Goal: Information Seeking & Learning: Check status

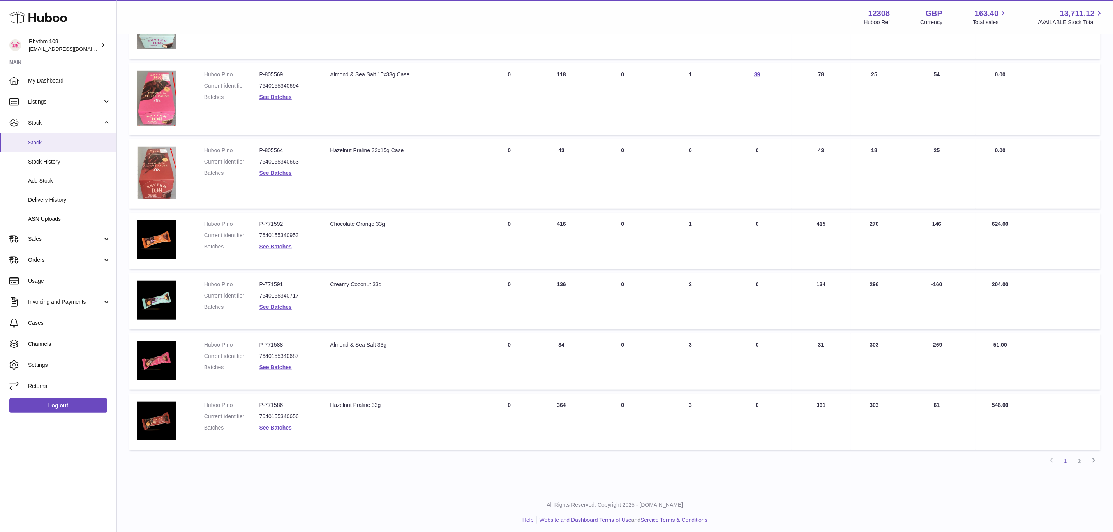
click at [43, 144] on span "Stock" at bounding box center [69, 142] width 83 height 7
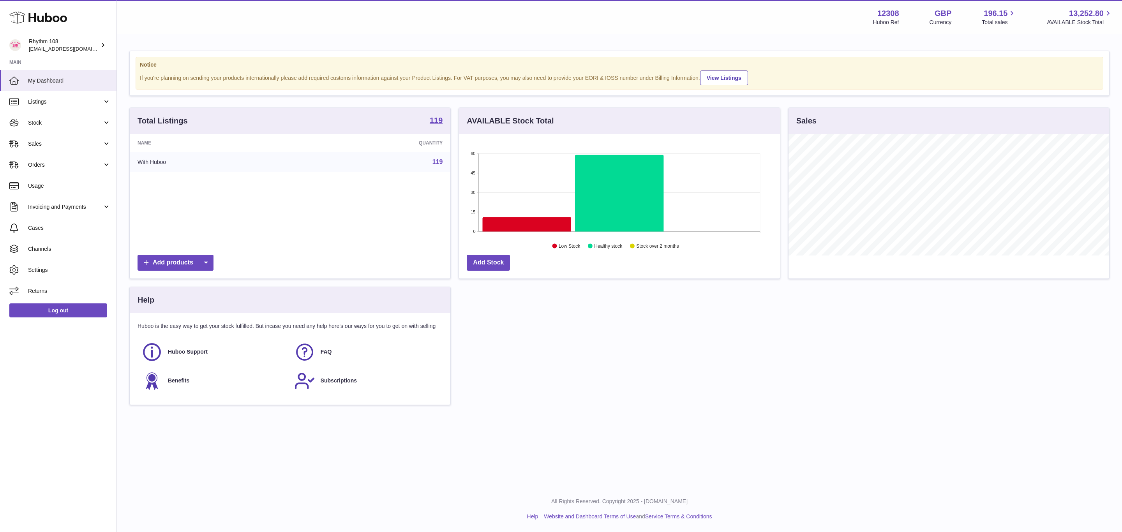
scroll to position [122, 320]
click at [494, 224] on icon at bounding box center [527, 224] width 88 height 14
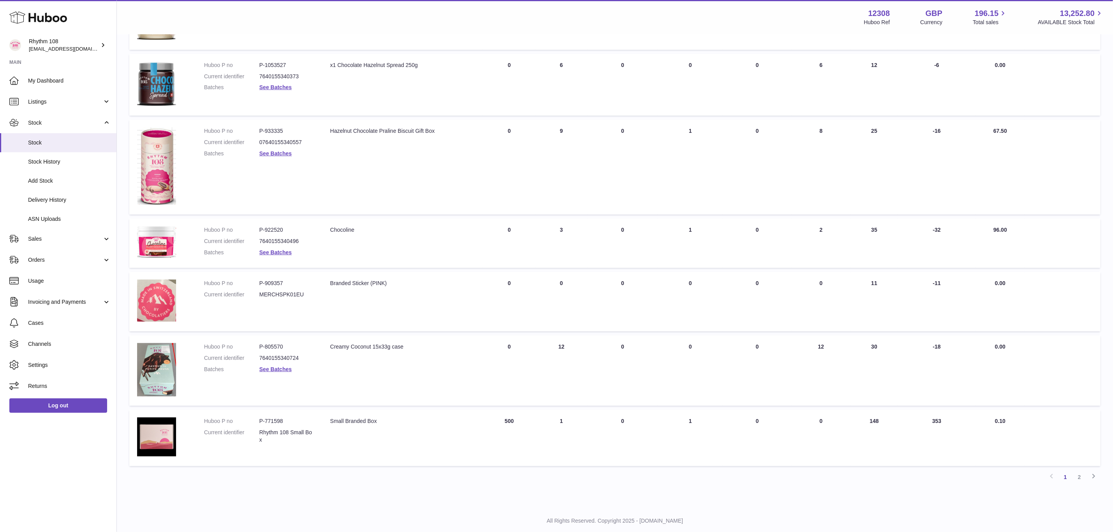
scroll to position [351, 0]
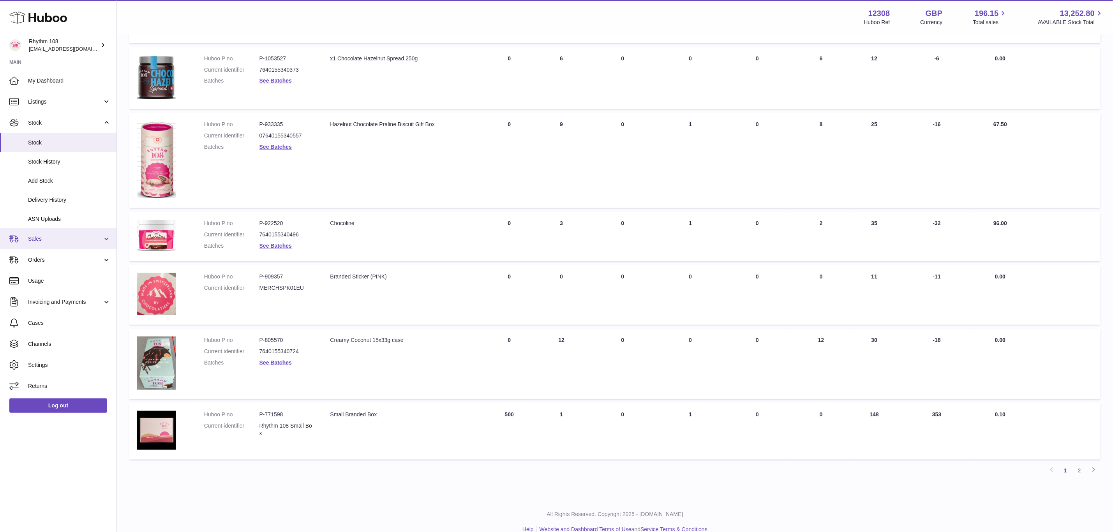
click at [45, 242] on span "Sales" at bounding box center [65, 238] width 74 height 7
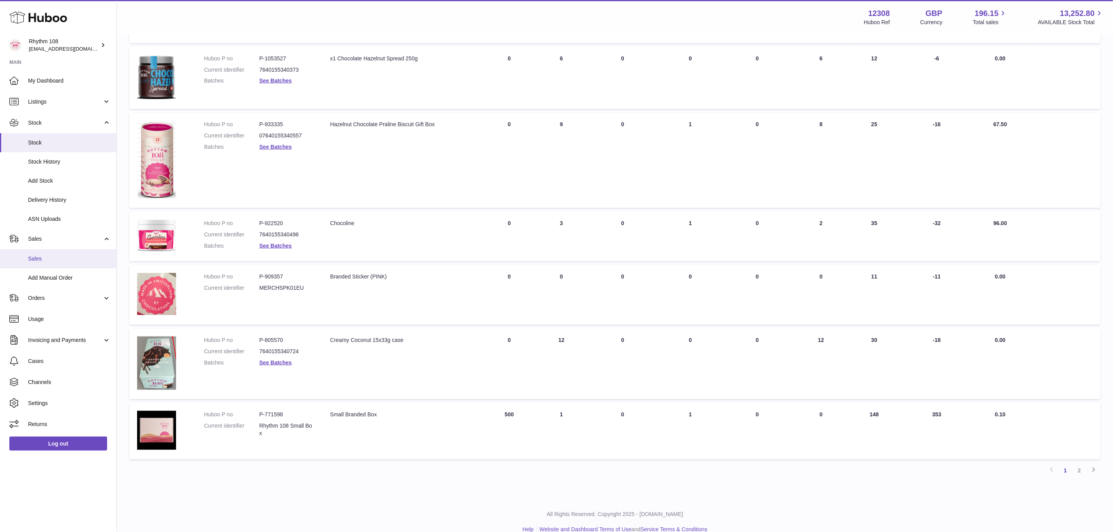
click at [46, 262] on span "Sales" at bounding box center [69, 258] width 83 height 7
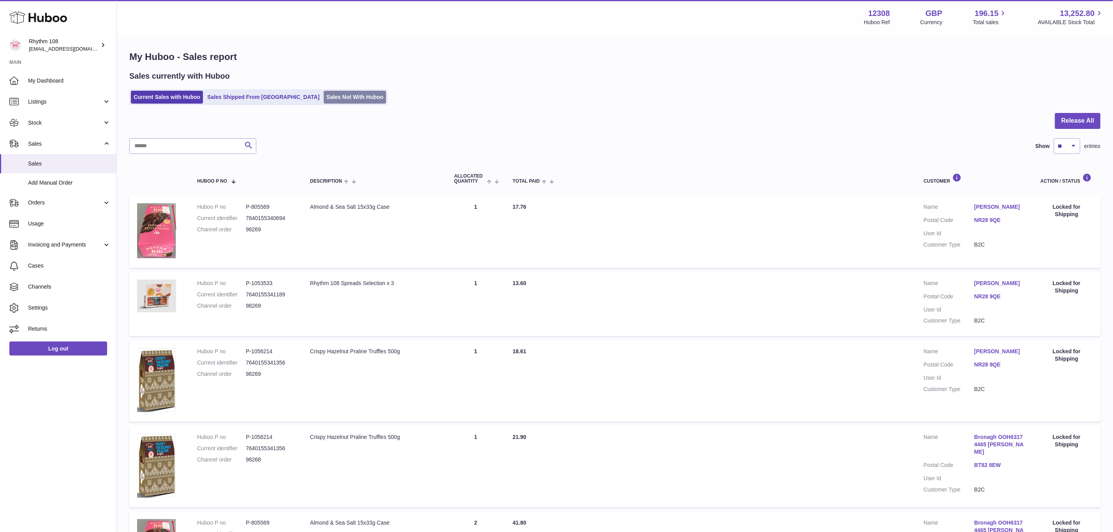
click at [324, 99] on link "Sales Not With Huboo" at bounding box center [355, 97] width 62 height 13
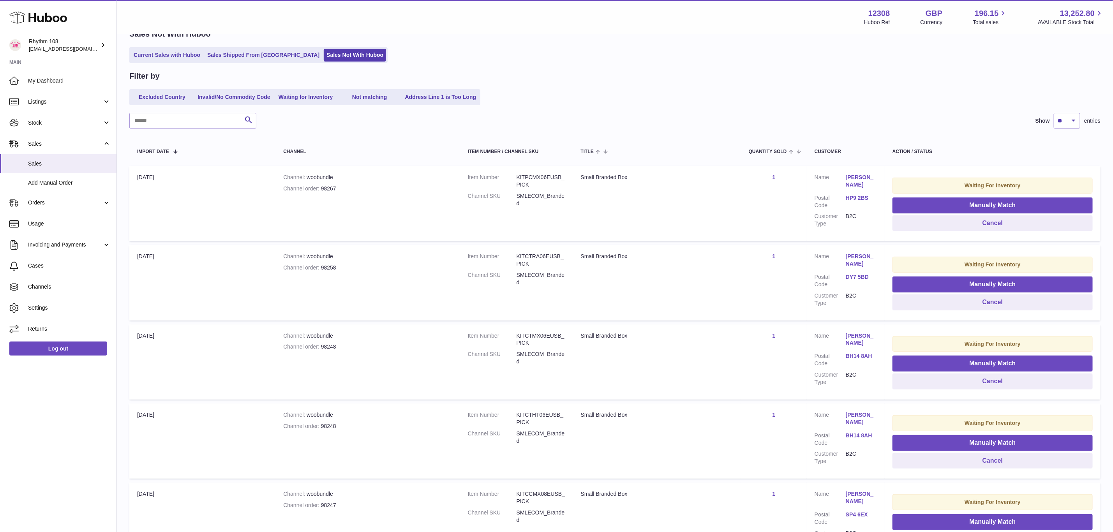
scroll to position [11, 0]
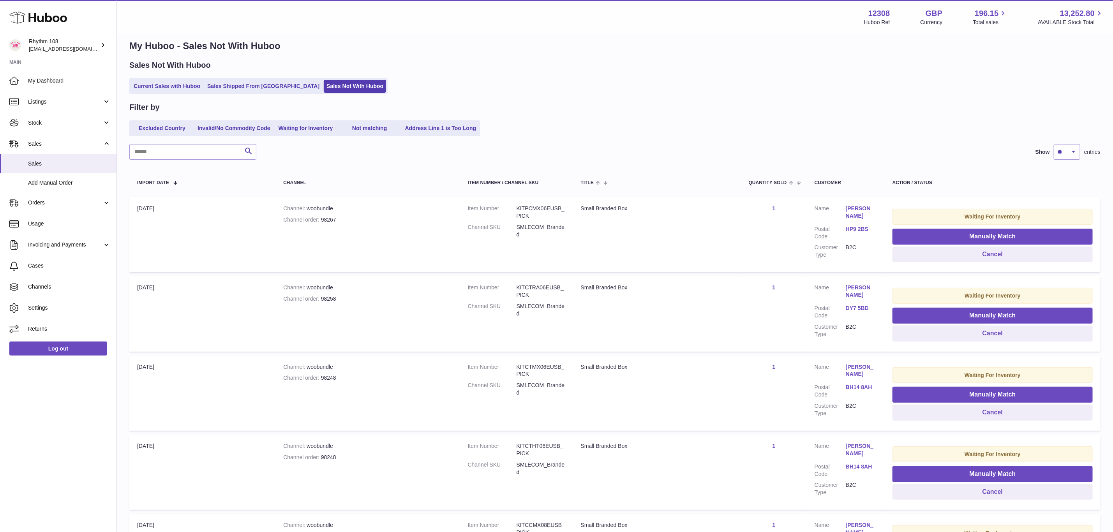
drag, startPoint x: 351, startPoint y: 222, endPoint x: 336, endPoint y: 221, distance: 15.2
click at [336, 221] on div "Channel order 98267" at bounding box center [367, 219] width 169 height 7
click at [41, 125] on span "Stock" at bounding box center [65, 122] width 74 height 7
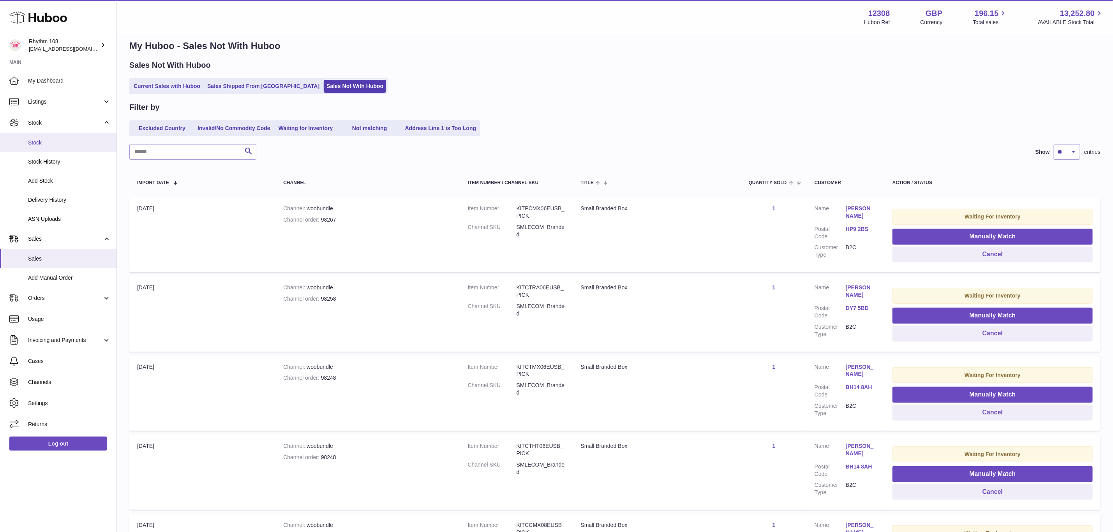
click at [34, 145] on span "Stock" at bounding box center [69, 142] width 83 height 7
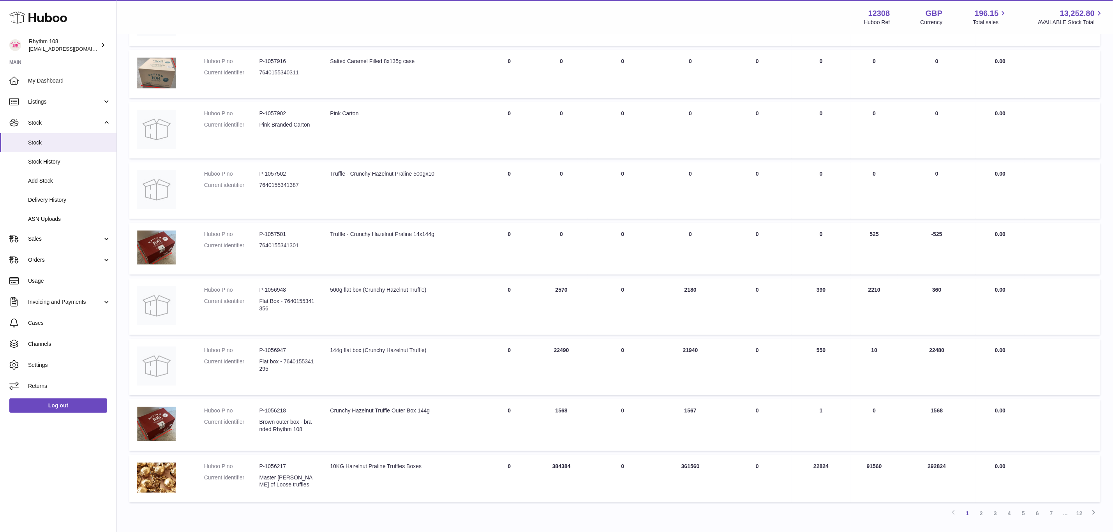
scroll to position [278, 0]
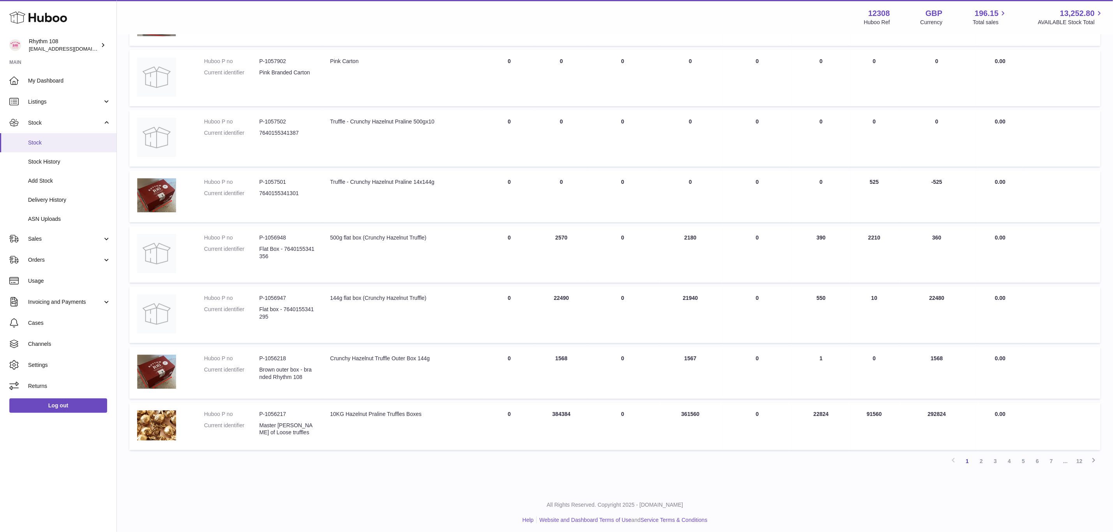
click at [53, 145] on span "Stock" at bounding box center [69, 142] width 83 height 7
click at [40, 80] on span "My Dashboard" at bounding box center [69, 80] width 83 height 7
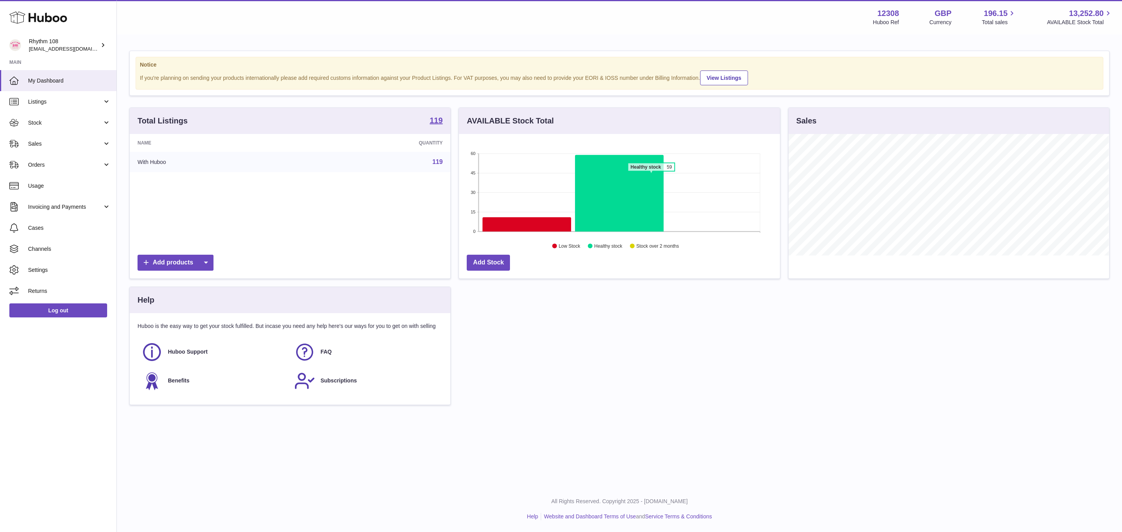
scroll to position [122, 320]
click at [531, 231] on icon at bounding box center [527, 224] width 88 height 14
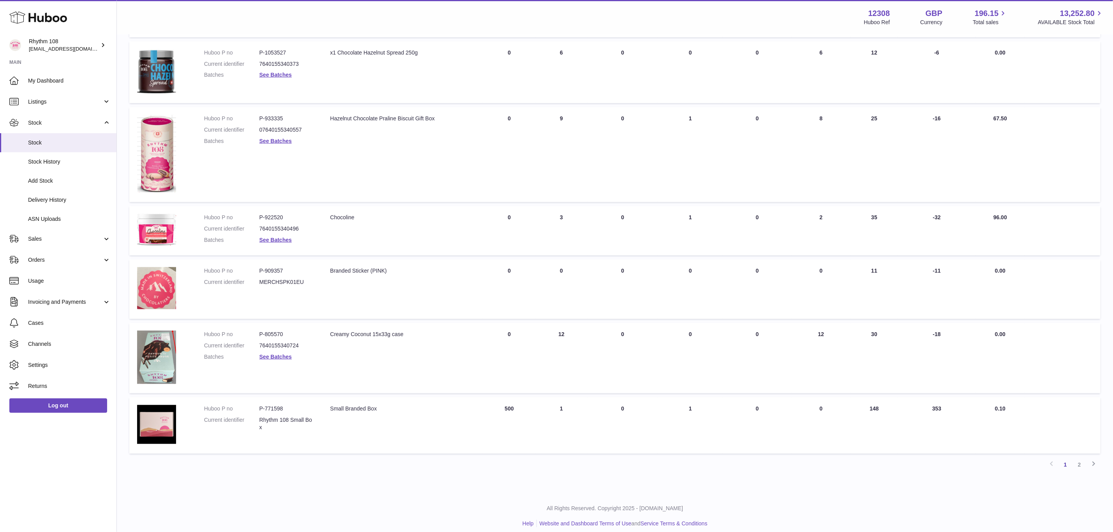
scroll to position [360, 0]
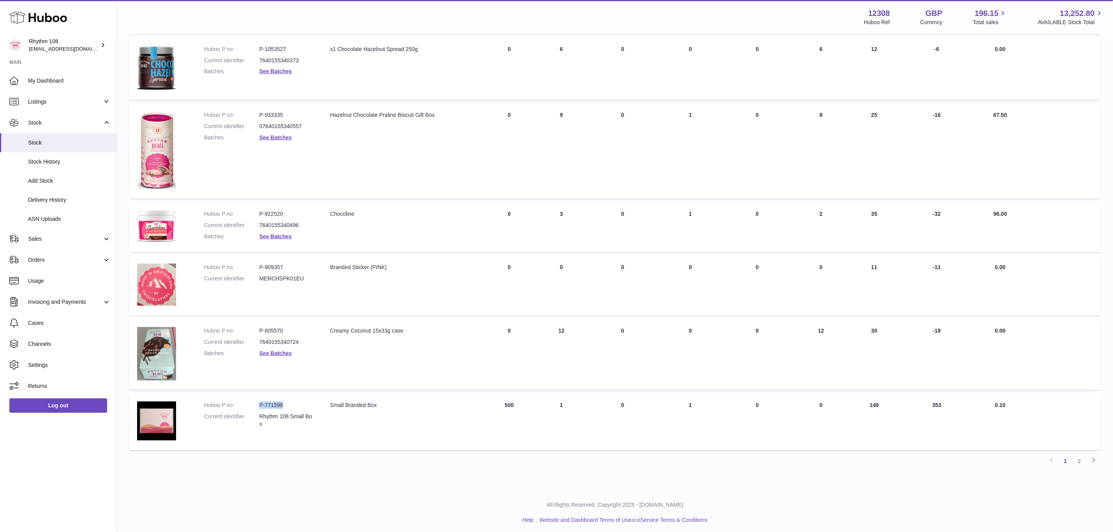
drag, startPoint x: 287, startPoint y: 403, endPoint x: 256, endPoint y: 400, distance: 31.0
click at [256, 402] on dl "Huboo P no P-771598 Current identifier Rhythm 108 Small Box" at bounding box center [259, 417] width 111 height 30
copy dl "P-771598"
